Goal: Task Accomplishment & Management: Complete application form

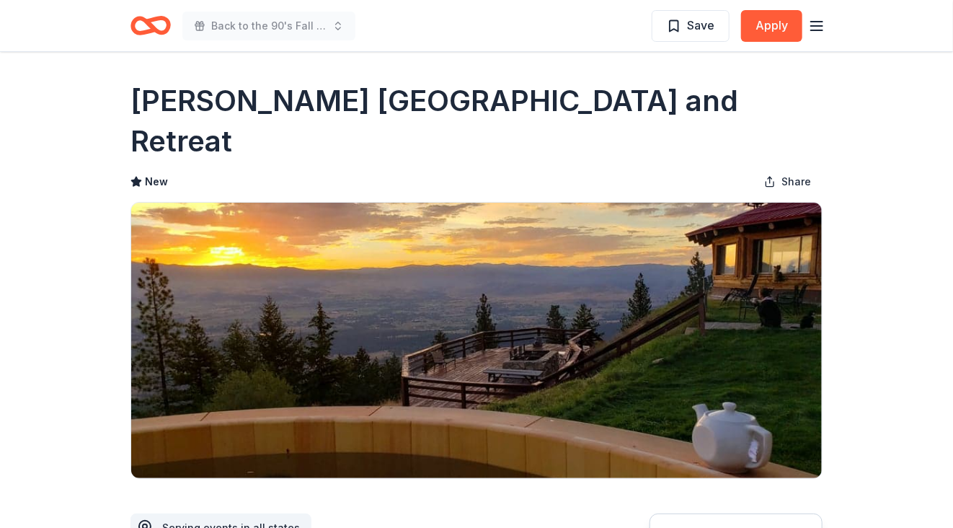
click at [820, 26] on icon "button" at bounding box center [816, 25] width 17 height 17
click at [151, 49] on div "Back to the 90's Fall Festival Save Apply" at bounding box center [476, 25] width 738 height 51
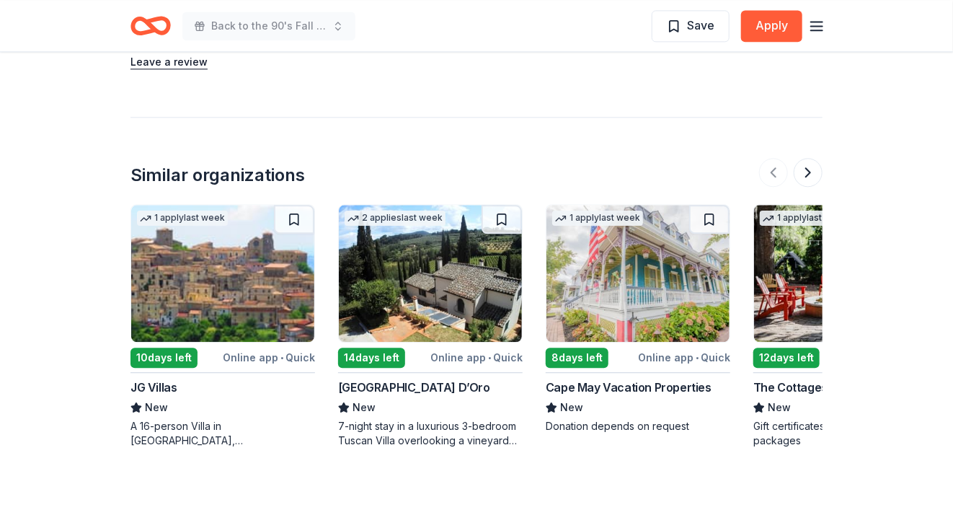
scroll to position [0, 115]
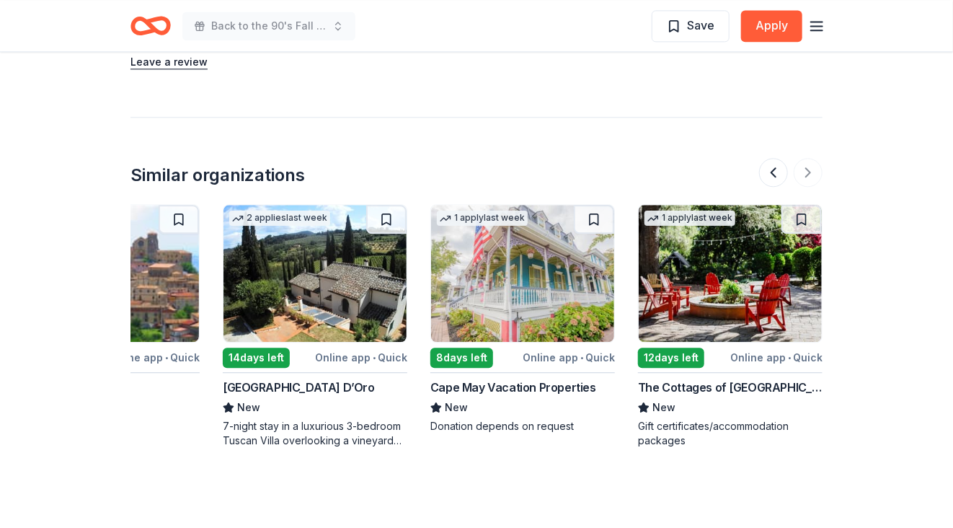
click at [701, 249] on img at bounding box center [730, 273] width 183 height 137
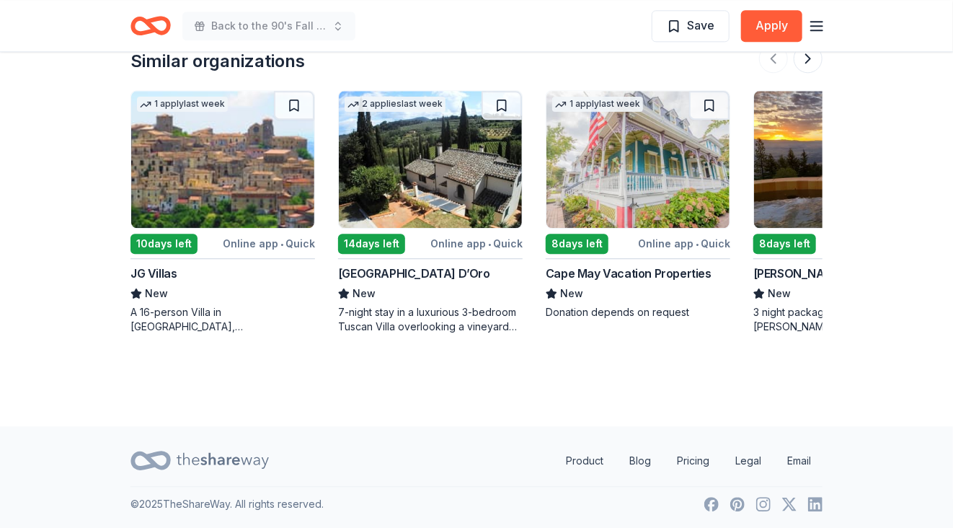
scroll to position [1517, 0]
click at [584, 456] on link "Product" at bounding box center [584, 459] width 61 height 29
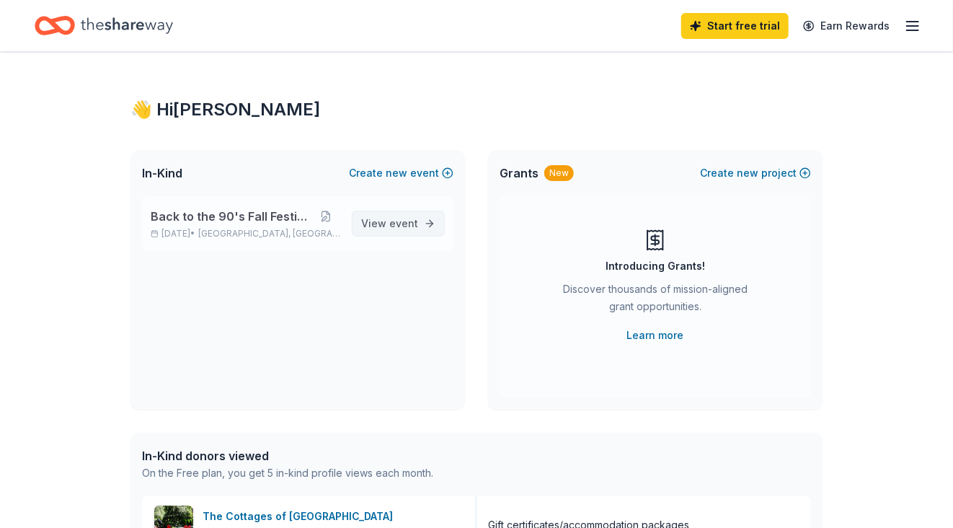
click at [404, 230] on span "View event" at bounding box center [389, 223] width 57 height 17
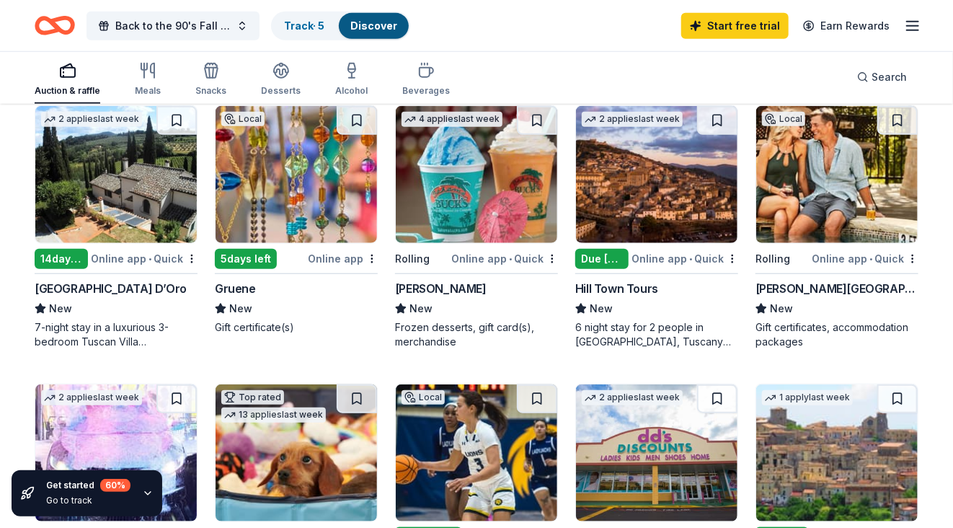
scroll to position [452, 0]
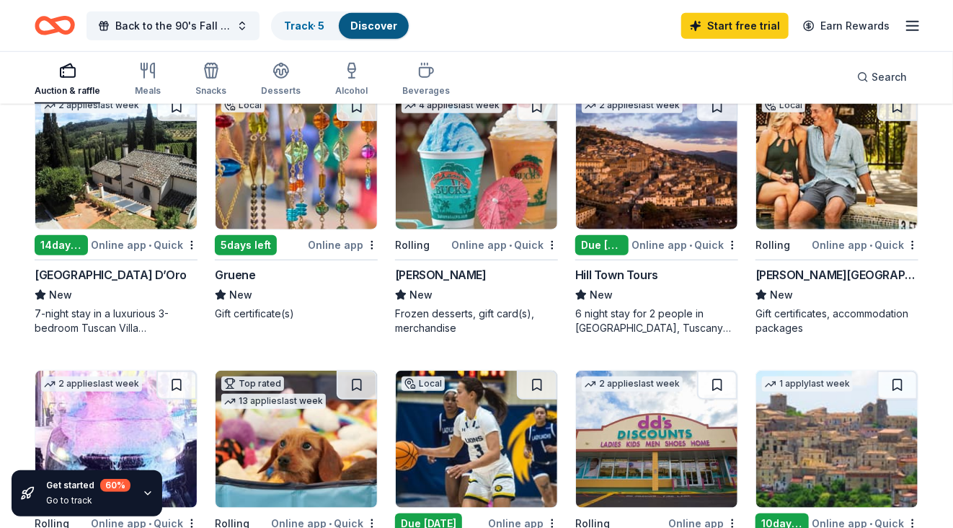
click at [444, 268] on div "[PERSON_NAME]" at bounding box center [441, 274] width 92 height 17
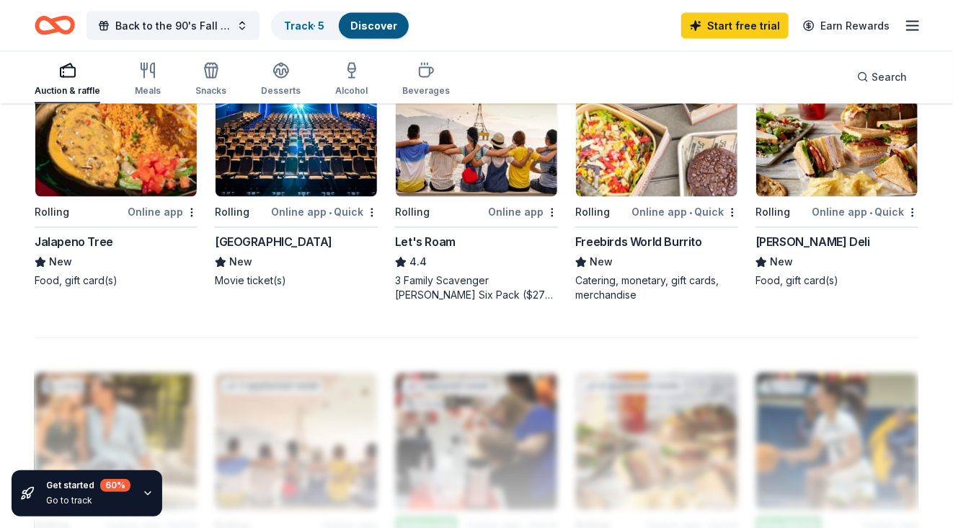
scroll to position [1042, 0]
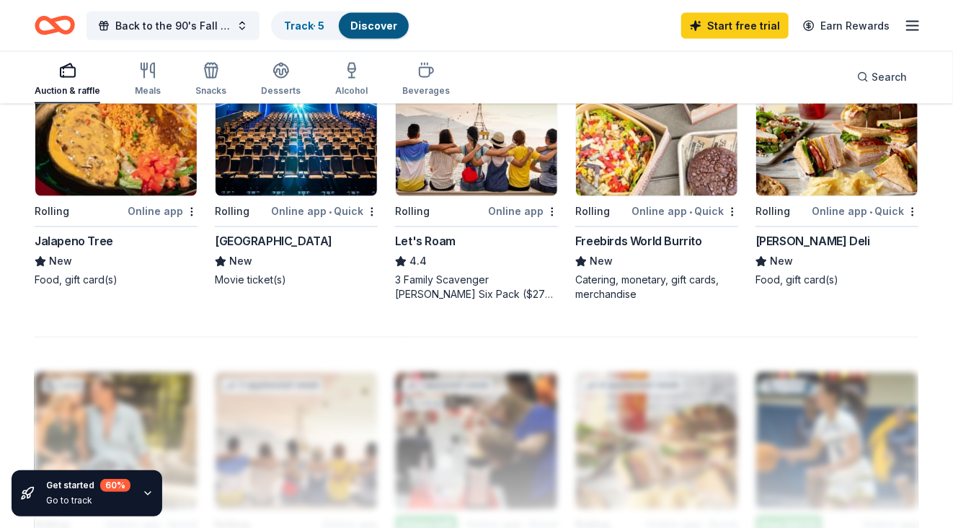
click at [64, 236] on div "Jalapeno Tree" at bounding box center [74, 241] width 79 height 17
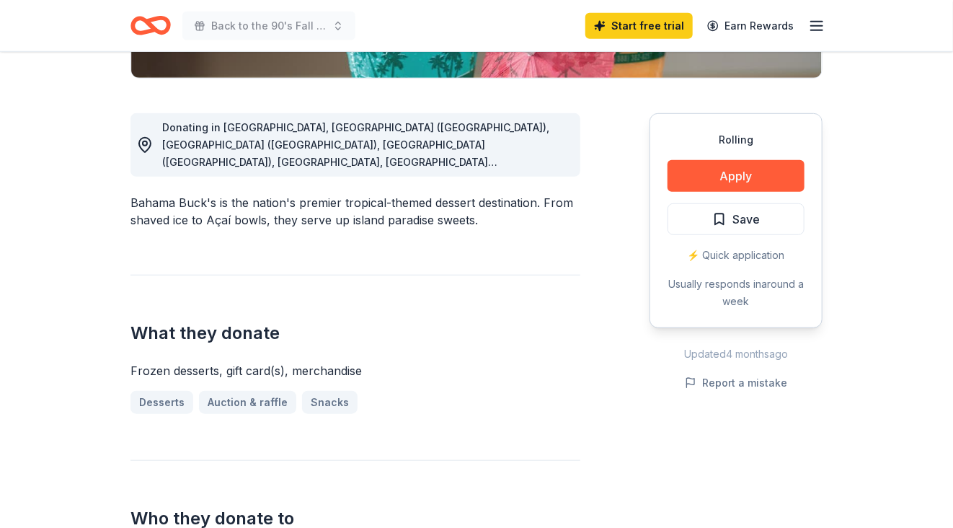
scroll to position [404, 0]
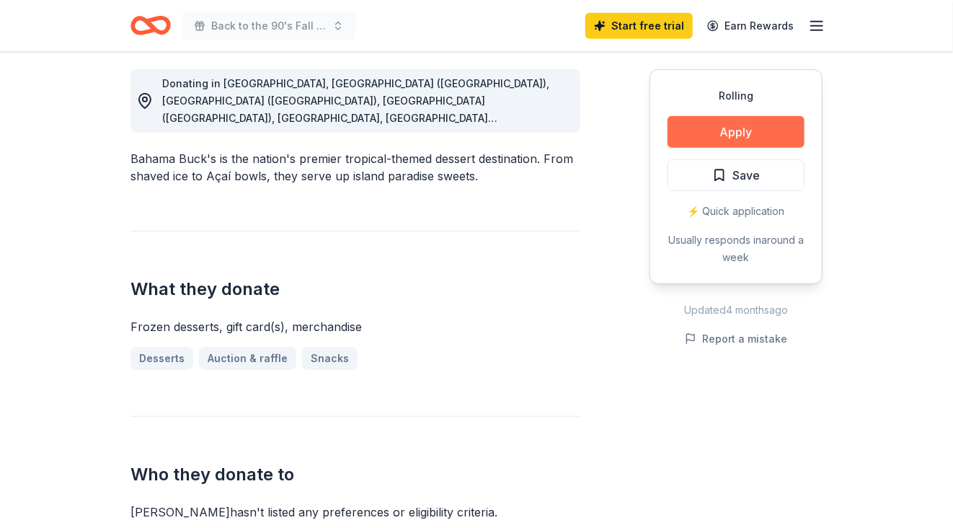
click at [731, 132] on button "Apply" at bounding box center [736, 132] width 137 height 32
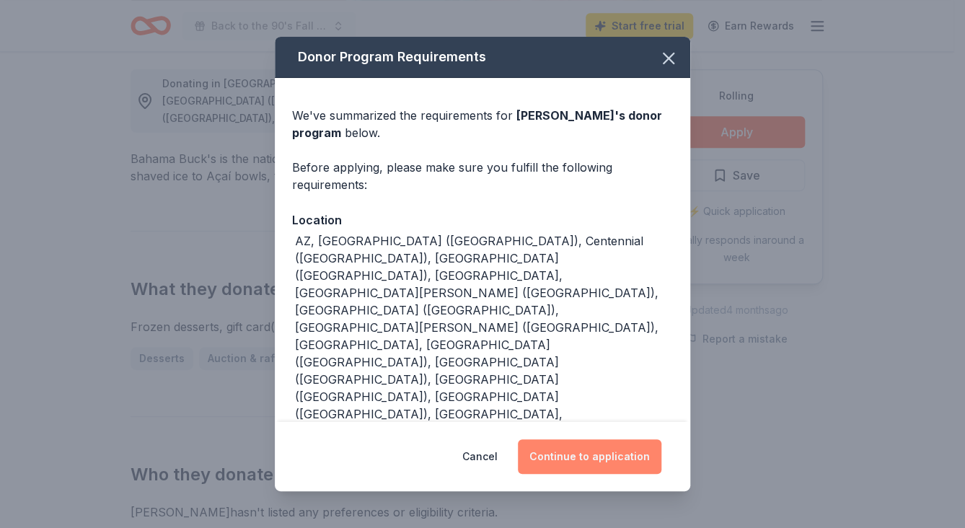
click at [612, 439] on button "Continue to application" at bounding box center [589, 456] width 143 height 35
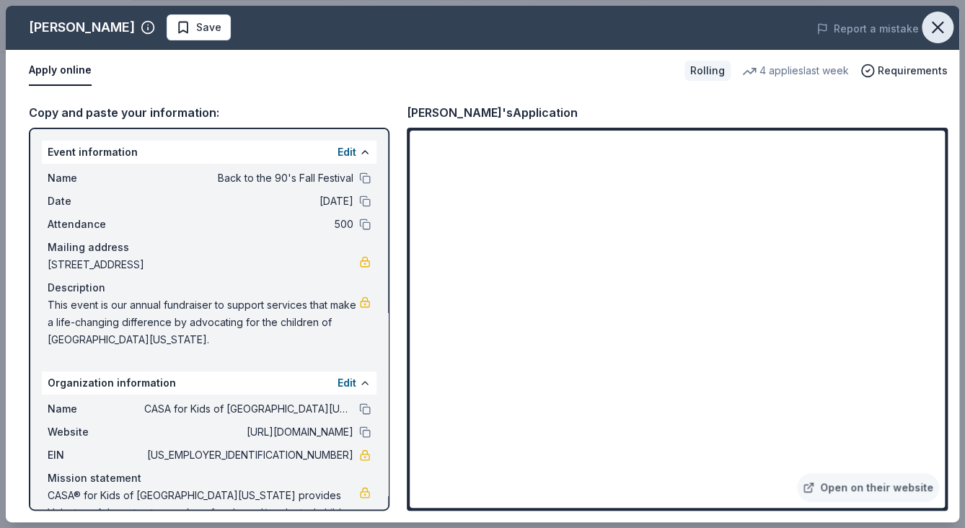
click at [943, 19] on icon "button" at bounding box center [937, 27] width 20 height 20
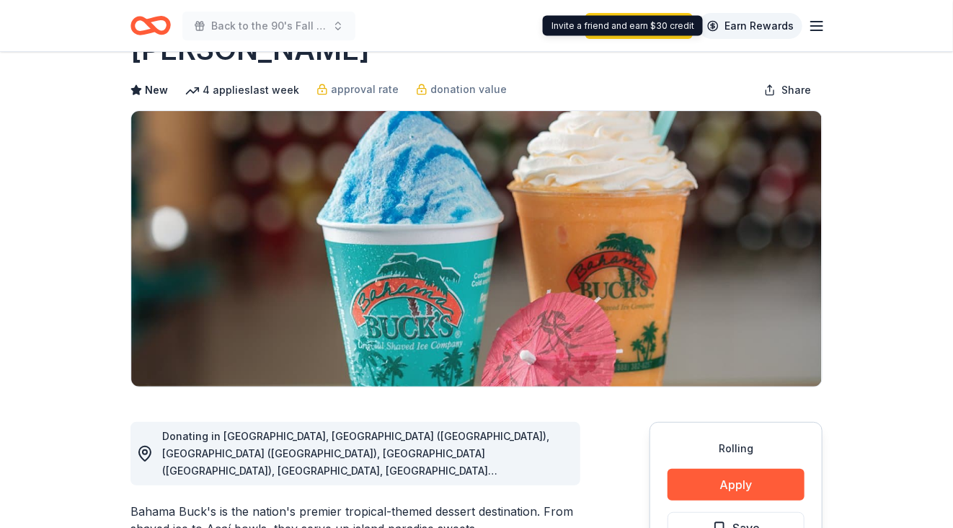
scroll to position [0, 0]
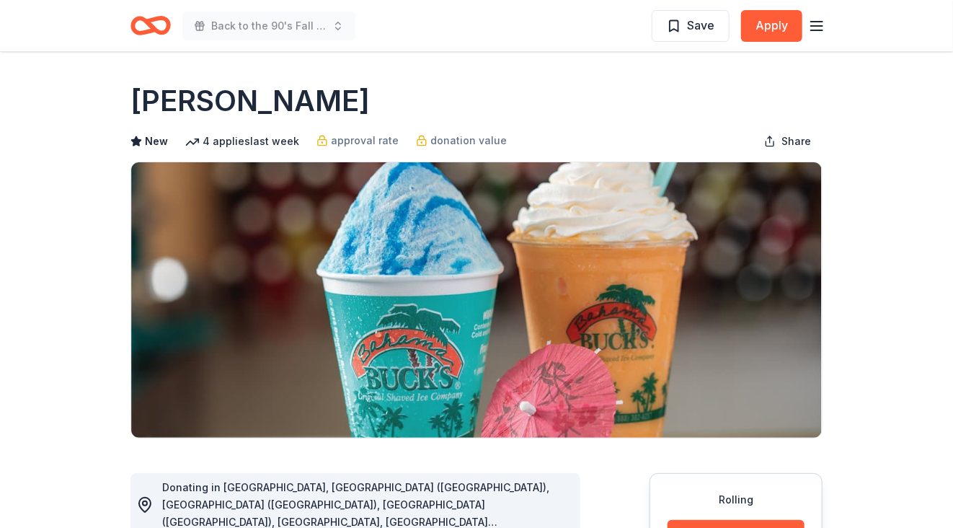
click at [144, 27] on icon "Home" at bounding box center [150, 26] width 40 height 34
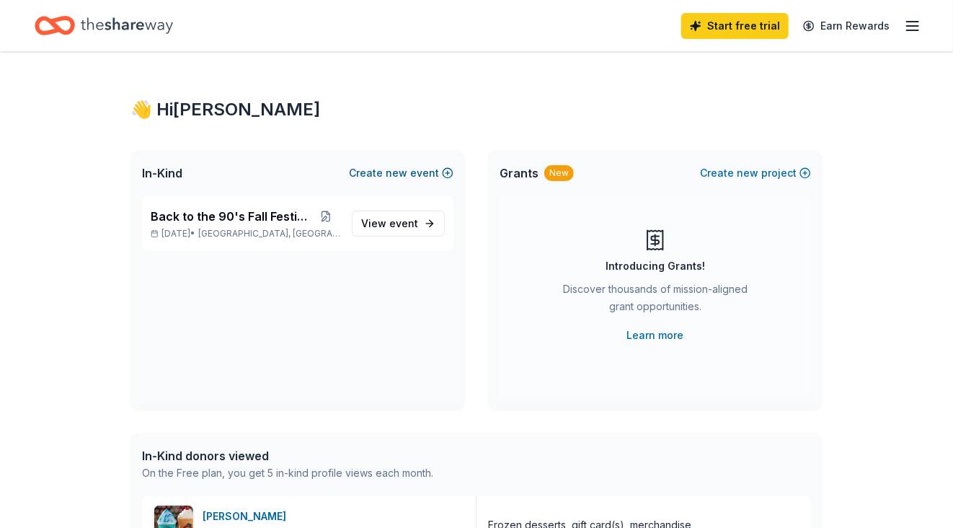
click at [394, 169] on span "new" at bounding box center [397, 172] width 22 height 17
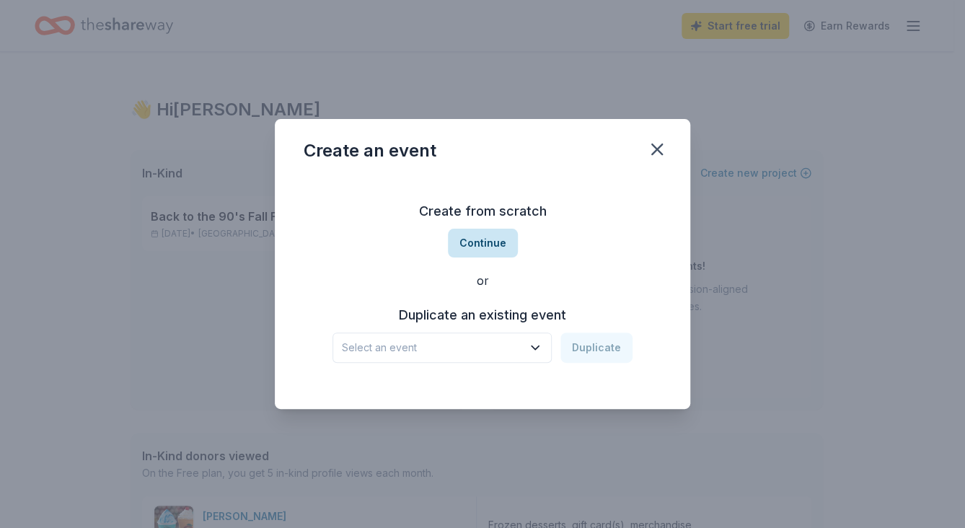
click at [484, 238] on button "Continue" at bounding box center [483, 243] width 70 height 29
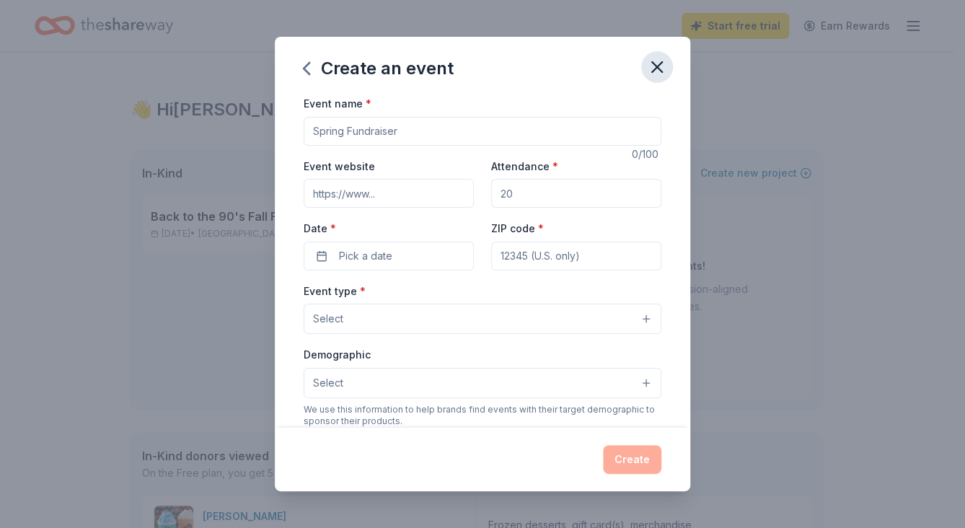
click at [653, 62] on icon "button" at bounding box center [657, 67] width 20 height 20
